Goal: Task Accomplishment & Management: Complete application form

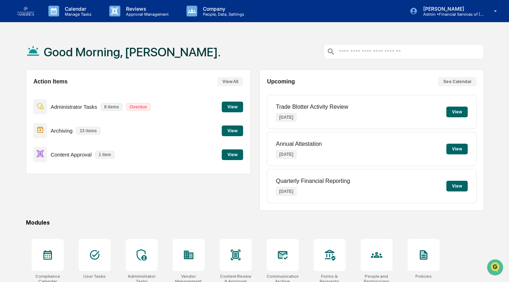
click at [231, 157] on button "View" at bounding box center [232, 154] width 21 height 11
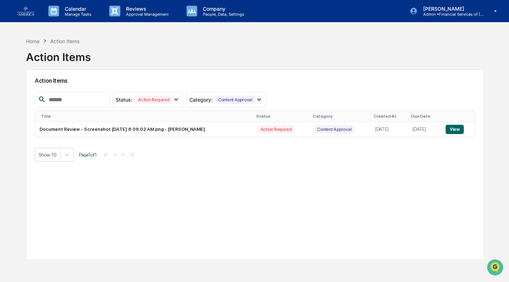
click at [461, 127] on button "View" at bounding box center [455, 129] width 18 height 9
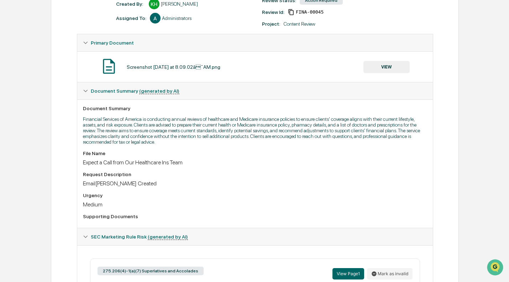
scroll to position [93, 0]
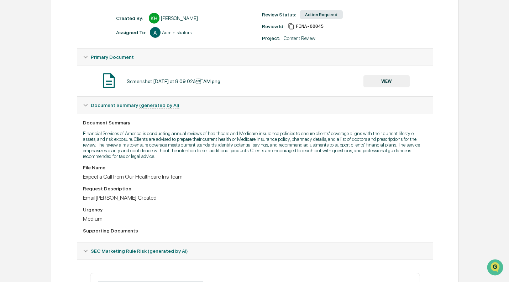
click at [386, 78] on button "VIEW" at bounding box center [386, 81] width 46 height 12
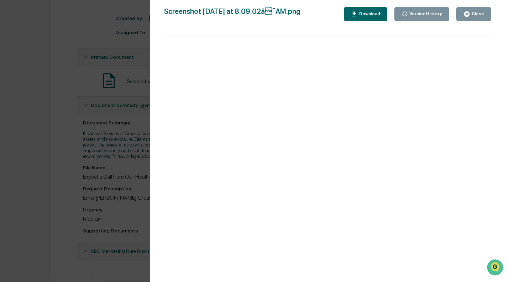
click at [386, 78] on div at bounding box center [329, 162] width 331 height 253
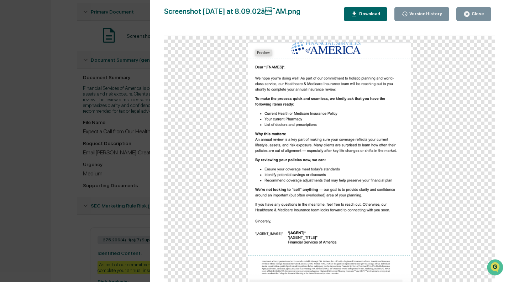
scroll to position [139, 0]
click at [480, 14] on div "Close" at bounding box center [477, 13] width 14 height 5
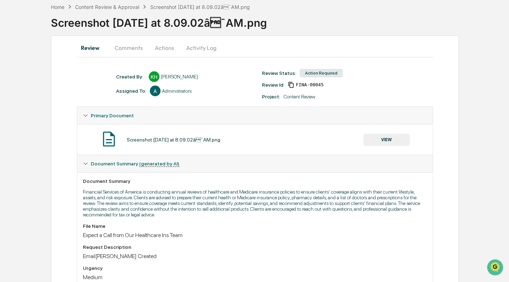
scroll to position [32, 0]
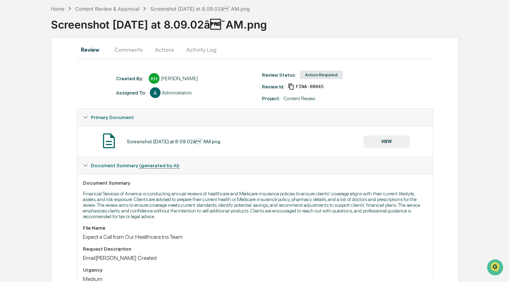
click at [168, 50] on button "Actions" at bounding box center [164, 49] width 32 height 17
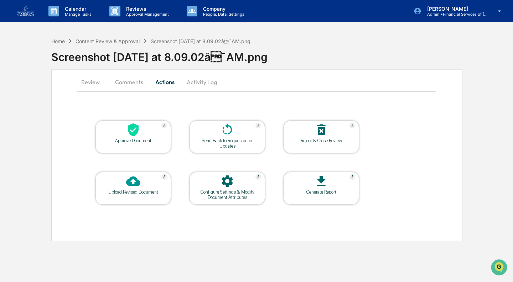
click at [153, 139] on div "Approve Document" at bounding box center [133, 140] width 64 height 5
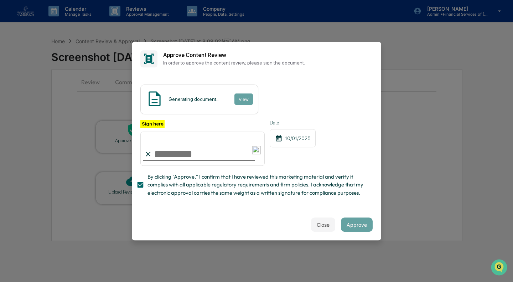
click at [180, 152] on input "Sign here" at bounding box center [202, 148] width 124 height 34
type input "**********"
click at [249, 197] on span "By clicking "Approve," I confirm that I have reviewed this marketing material a…" at bounding box center [256, 185] width 219 height 24
click at [264, 190] on span "By clicking "Approve," I confirm that I have reviewed this marketing material a…" at bounding box center [256, 185] width 219 height 24
click at [354, 226] on button "Approve" at bounding box center [357, 224] width 32 height 14
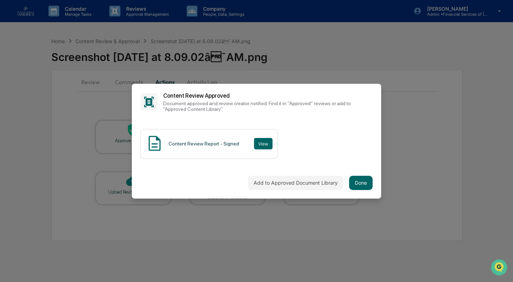
click at [361, 177] on button "Done" at bounding box center [360, 183] width 23 height 14
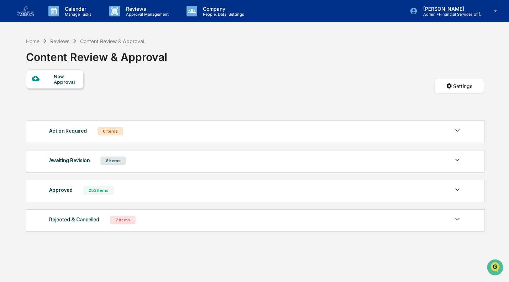
click at [25, 15] on img at bounding box center [25, 10] width 17 height 9
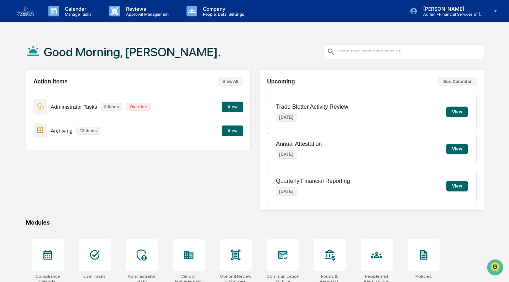
click at [497, 12] on icon at bounding box center [496, 11] width 12 height 7
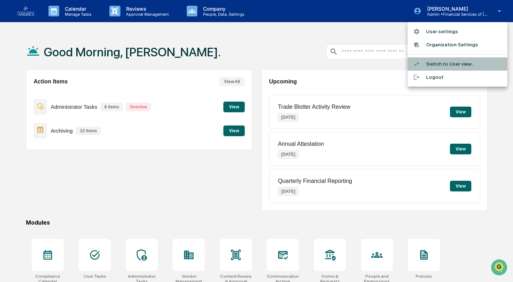
click at [449, 64] on li "Switch to User view..." at bounding box center [457, 63] width 100 height 13
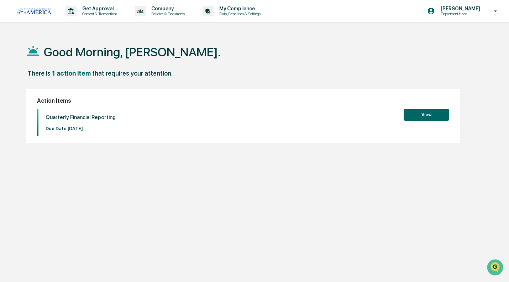
click at [431, 112] on button "View" at bounding box center [427, 115] width 46 height 12
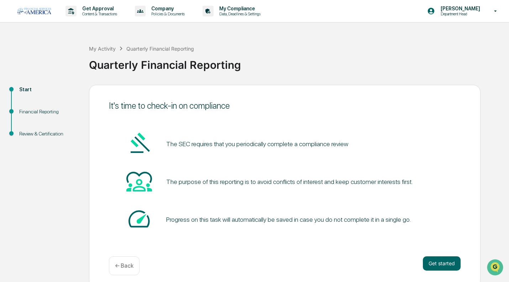
scroll to position [5, 0]
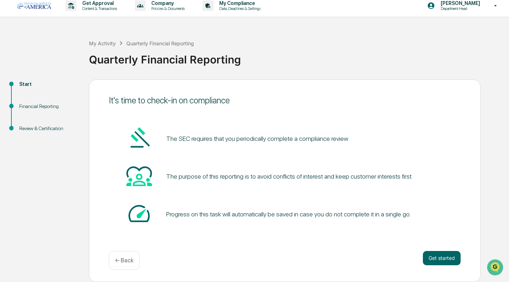
click at [449, 256] on button "Get started" at bounding box center [442, 258] width 38 height 14
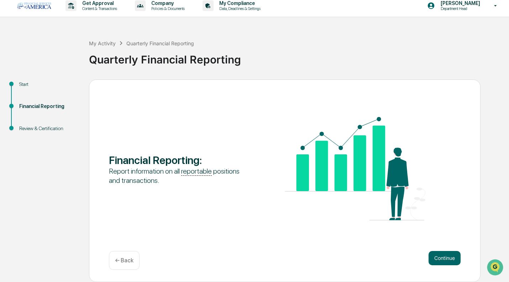
click at [441, 257] on button "Continue" at bounding box center [445, 258] width 32 height 14
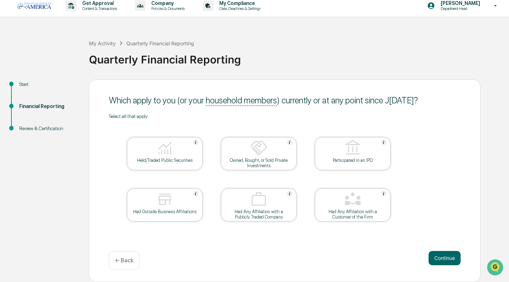
click at [176, 146] on div at bounding box center [164, 148] width 71 height 18
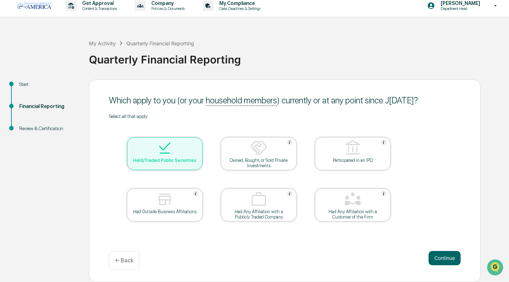
click at [273, 159] on div "Owned, Bought, or Sold Private Investments" at bounding box center [259, 162] width 64 height 11
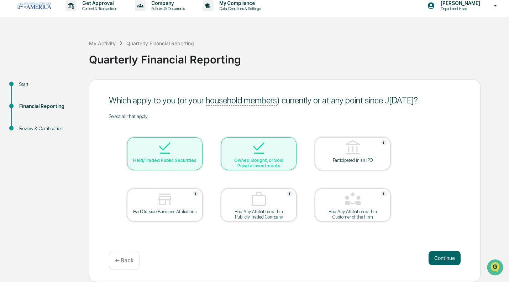
click at [182, 210] on div "Had Outside Business Affiliations" at bounding box center [165, 211] width 64 height 5
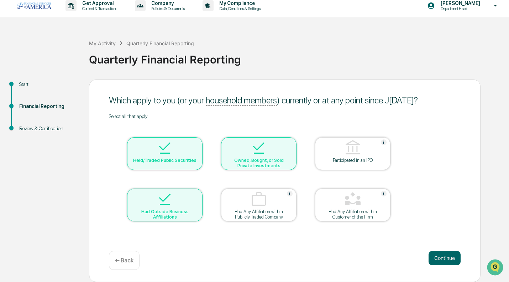
click at [443, 251] on button "Continue" at bounding box center [445, 258] width 32 height 14
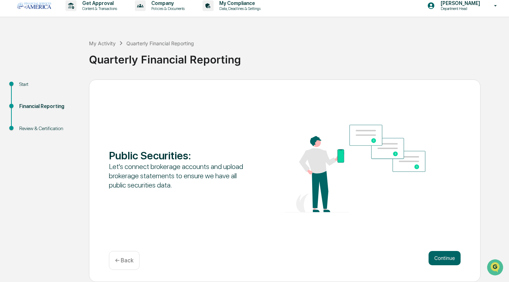
click at [447, 252] on button "Continue" at bounding box center [445, 258] width 32 height 14
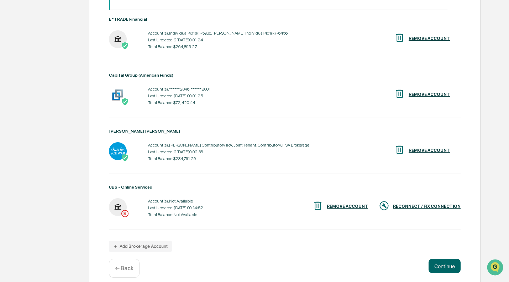
scroll to position [163, 0]
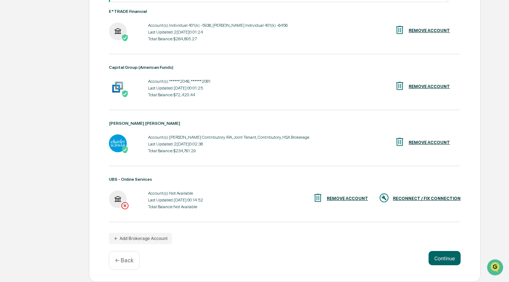
click at [429, 195] on div "RECONNECT / FIX CONNECTION" at bounding box center [420, 198] width 82 height 12
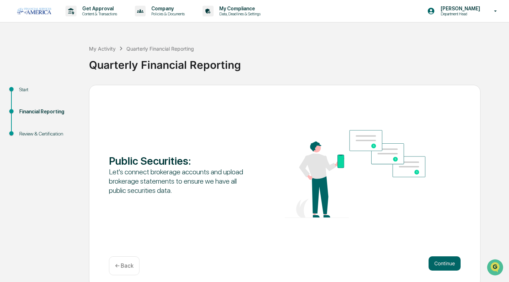
click at [443, 251] on div "Public Securities : Let's connect brokerage accounts and upload brokerage state…" at bounding box center [285, 186] width 392 height 202
click at [438, 262] on button "Continue" at bounding box center [445, 263] width 32 height 14
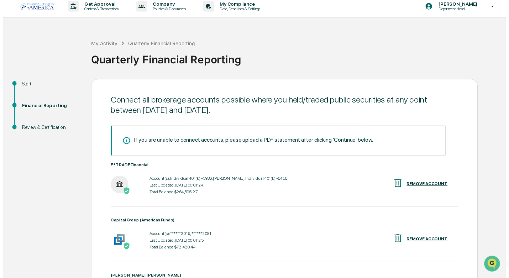
scroll to position [163, 0]
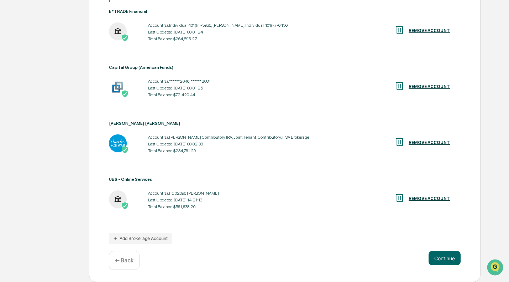
click at [445, 257] on button "Continue" at bounding box center [445, 258] width 32 height 14
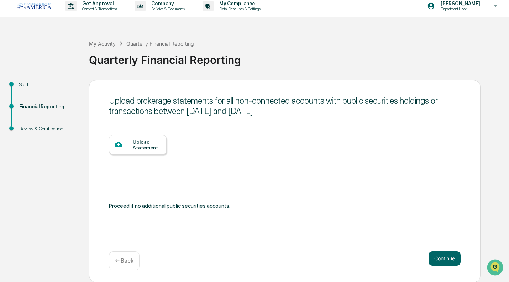
scroll to position [0, 0]
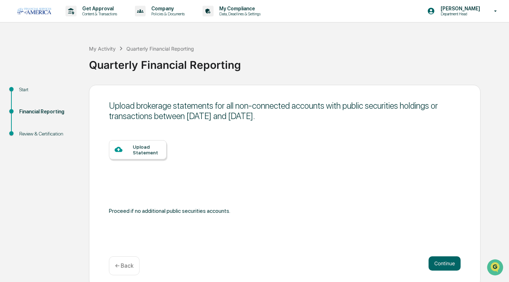
click at [151, 151] on div "Upload Statement" at bounding box center [147, 149] width 28 height 11
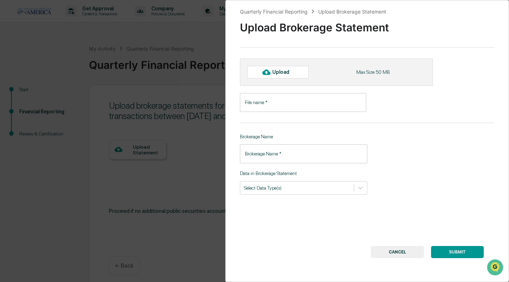
click at [284, 75] on div "Upload" at bounding box center [277, 72] width 61 height 12
click at [503, 34] on div "Quarterly Financial Reporting Upload Brokerage Statement Upload Brokerage State…" at bounding box center [367, 141] width 284 height 282
click at [287, 76] on div "Upload" at bounding box center [277, 72] width 61 height 12
type input "**********"
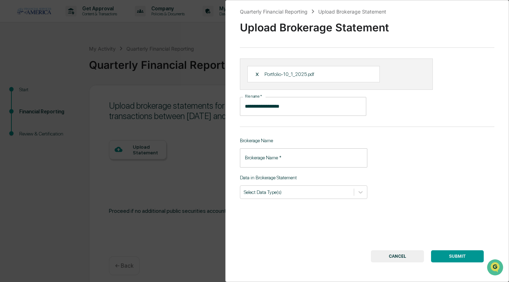
click at [264, 155] on input "Brokerage Name   *" at bounding box center [303, 157] width 127 height 19
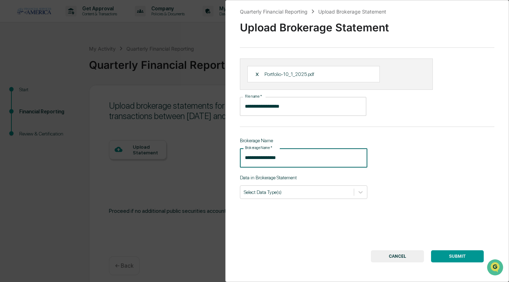
type input "**********"
click at [354, 197] on div at bounding box center [360, 191] width 13 height 13
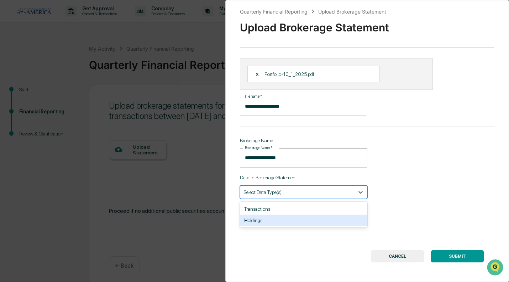
click at [249, 220] on div "Holdings" at bounding box center [303, 219] width 127 height 11
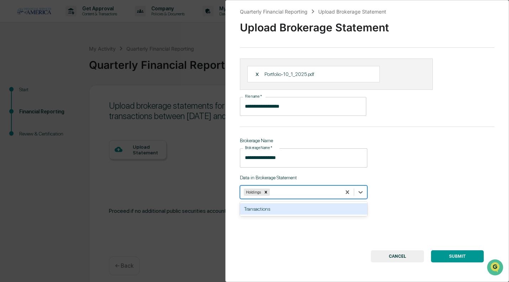
click at [456, 256] on button "SUBMIT" at bounding box center [457, 256] width 53 height 12
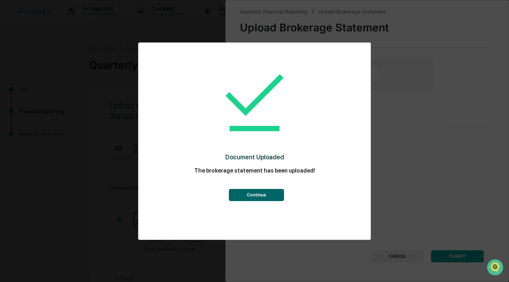
click at [266, 194] on button "Continue" at bounding box center [256, 195] width 55 height 12
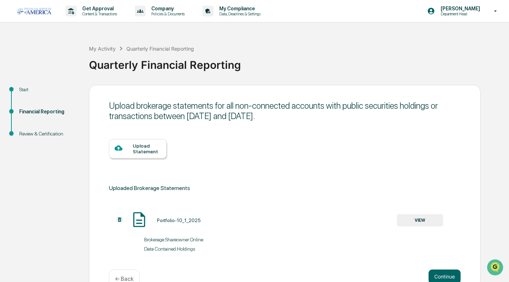
scroll to position [20, 0]
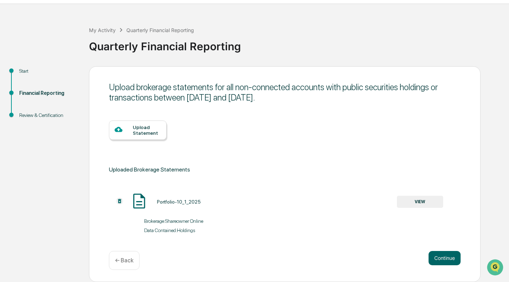
click at [444, 255] on button "Continue" at bounding box center [445, 258] width 32 height 14
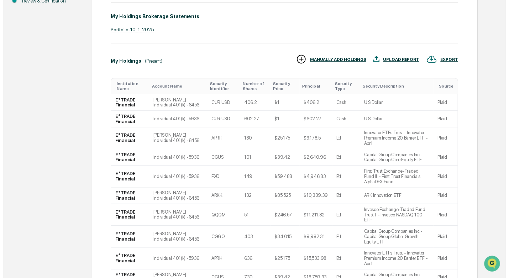
scroll to position [180, 0]
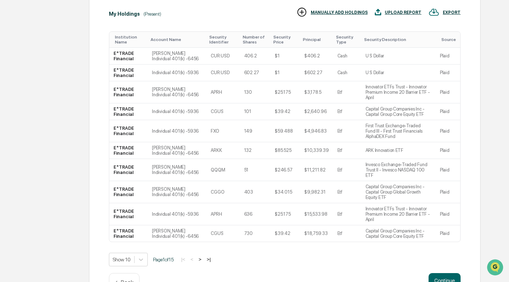
click at [447, 273] on button "Continue" at bounding box center [445, 280] width 32 height 14
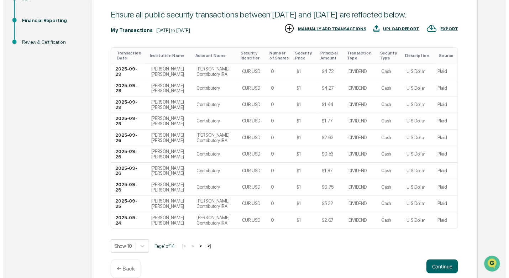
scroll to position [117, 0]
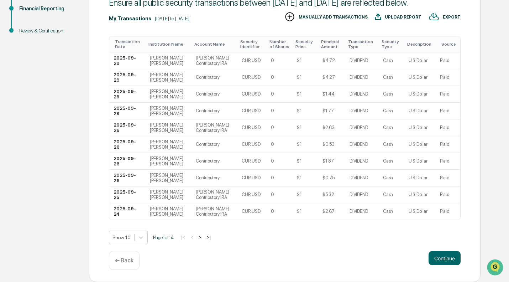
click at [441, 258] on button "Continue" at bounding box center [445, 258] width 32 height 14
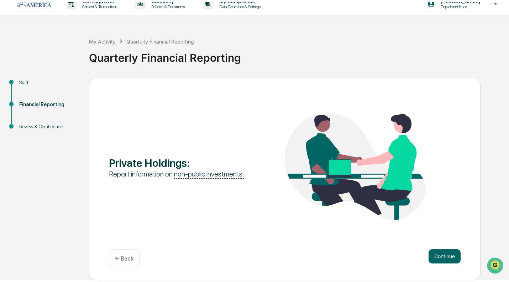
scroll to position [5, 0]
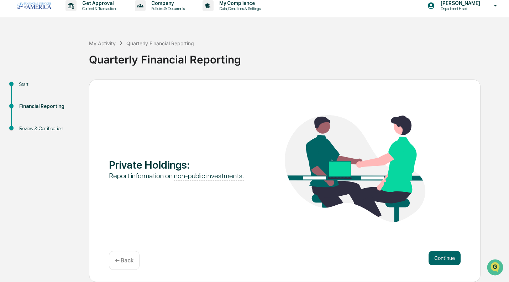
click at [446, 251] on button "Continue" at bounding box center [445, 258] width 32 height 14
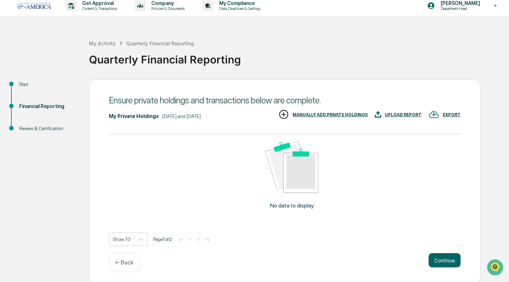
click at [440, 262] on button "Continue" at bounding box center [445, 260] width 32 height 14
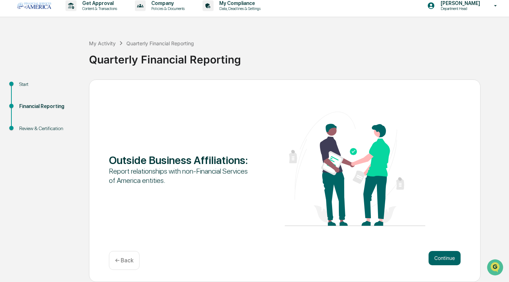
click at [436, 253] on button "Continue" at bounding box center [445, 258] width 32 height 14
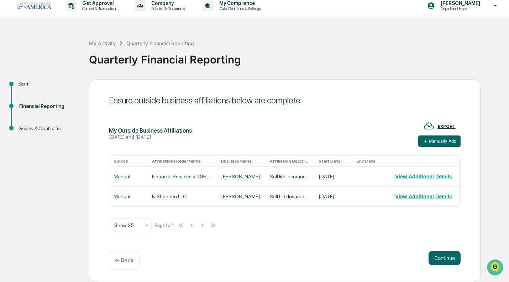
click at [447, 257] on button "Continue" at bounding box center [445, 258] width 32 height 14
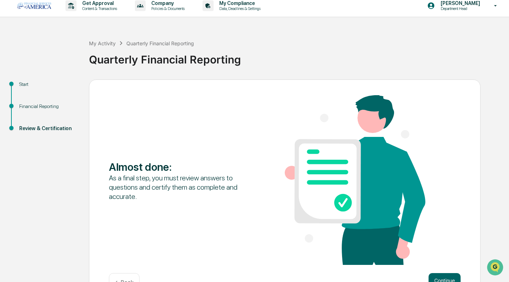
scroll to position [28, 0]
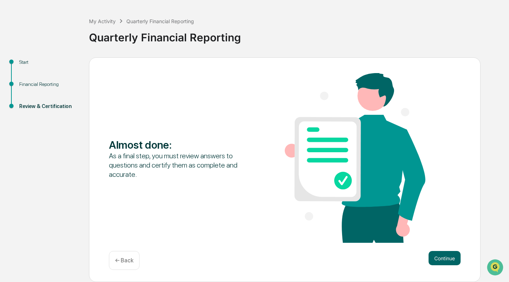
click at [434, 256] on button "Continue" at bounding box center [445, 258] width 32 height 14
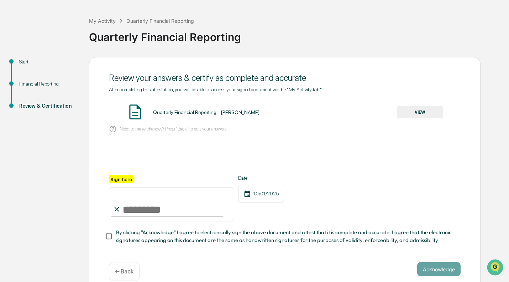
click at [133, 206] on input "Sign here" at bounding box center [171, 204] width 124 height 34
type input "**********"
click at [156, 241] on span "By clicking "Acknowledge" I agree to electronically sign the above document and…" at bounding box center [285, 236] width 339 height 16
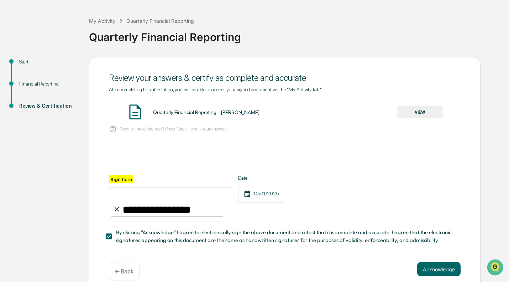
click at [452, 269] on button "Acknowledge" at bounding box center [438, 269] width 43 height 14
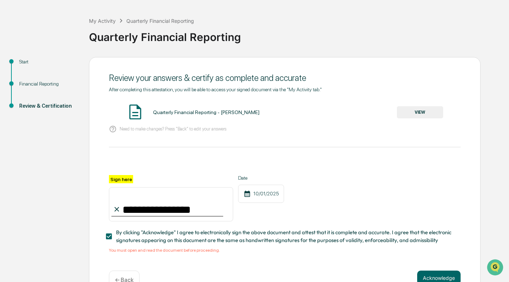
click at [416, 113] on button "VIEW" at bounding box center [420, 112] width 46 height 12
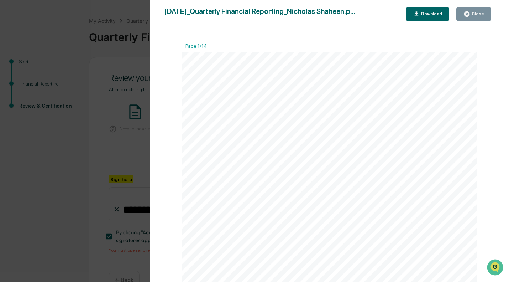
click at [484, 15] on div "Close" at bounding box center [477, 13] width 14 height 5
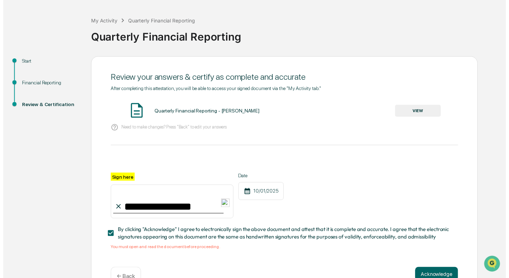
scroll to position [51, 0]
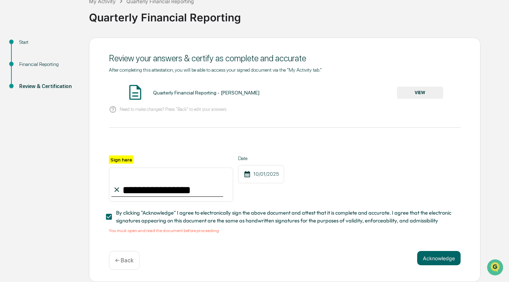
click at [431, 260] on button "Acknowledge" at bounding box center [438, 258] width 43 height 14
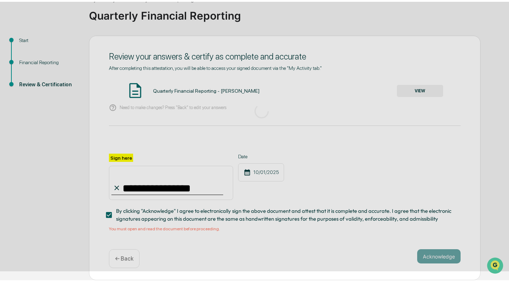
scroll to position [5, 0]
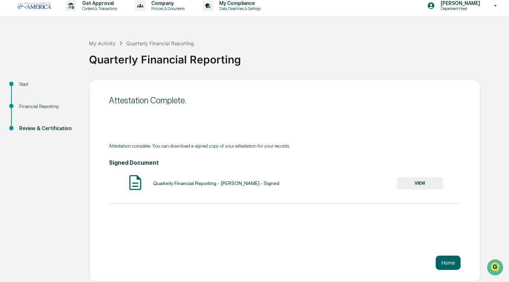
click at [446, 262] on button "Home" at bounding box center [448, 262] width 25 height 14
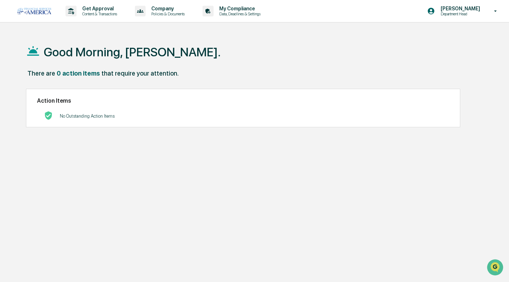
click at [470, 7] on p "[PERSON_NAME]" at bounding box center [459, 9] width 49 height 6
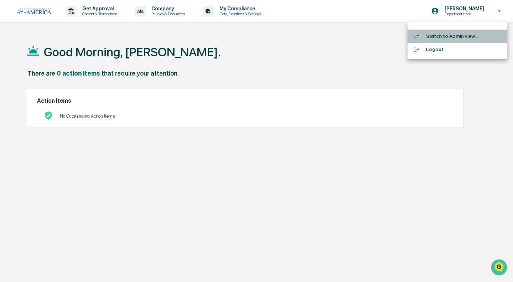
click at [442, 35] on li "Switch to Admin view..." at bounding box center [457, 36] width 100 height 13
